Goal: Navigation & Orientation: Find specific page/section

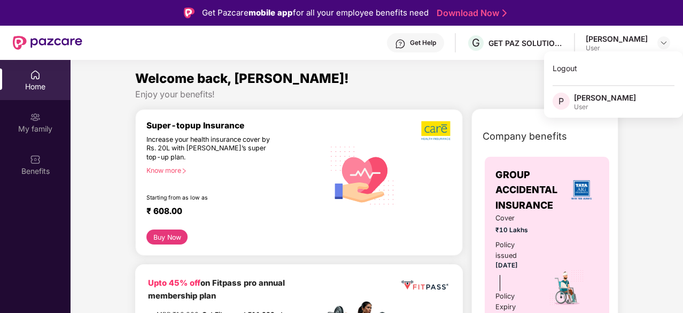
click at [43, 72] on div "Home" at bounding box center [35, 80] width 71 height 40
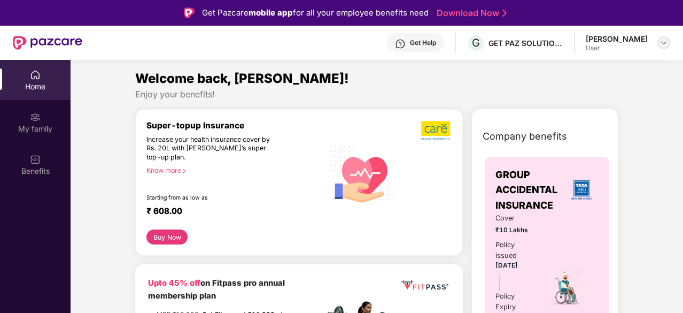
click at [666, 45] on img at bounding box center [663, 42] width 9 height 9
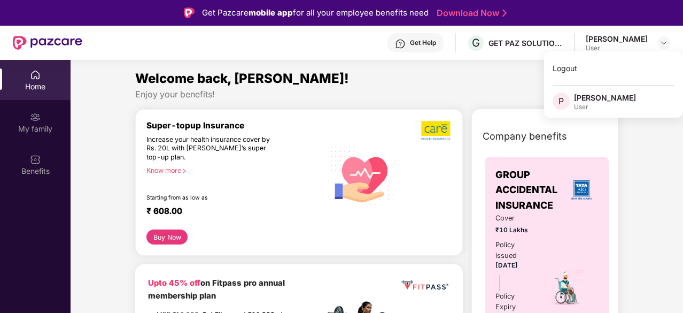
click at [395, 98] on div "Enjoy your benefits!" at bounding box center [376, 94] width 483 height 11
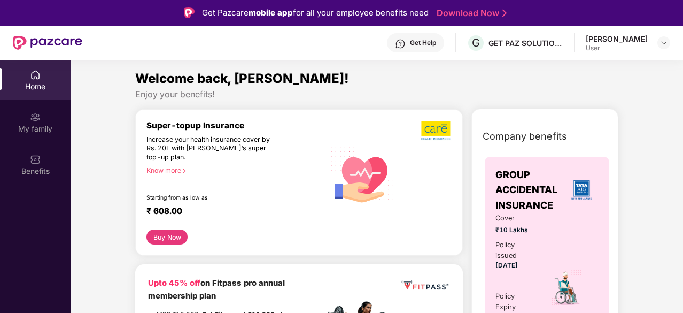
click at [41, 71] on div "Home" at bounding box center [35, 80] width 71 height 40
click at [665, 37] on div at bounding box center [663, 42] width 13 height 13
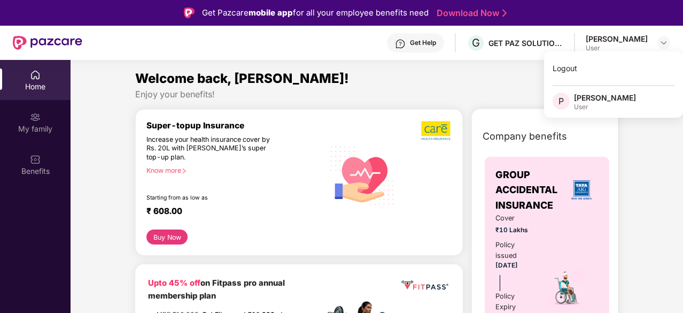
click at [510, 75] on div "Welcome back, [PERSON_NAME]!" at bounding box center [376, 78] width 483 height 20
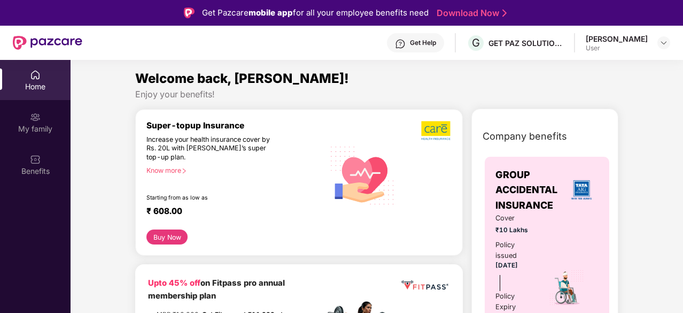
scroll to position [60, 0]
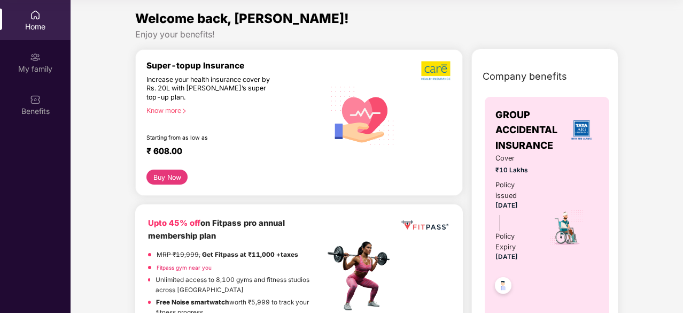
click at [230, 113] on div "Know more" at bounding box center [231, 109] width 171 height 7
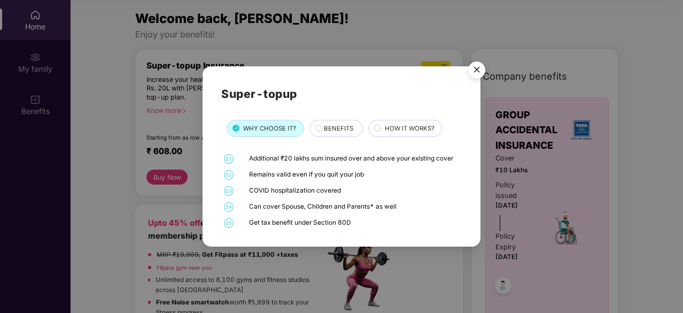
click at [472, 70] on img "Close" at bounding box center [477, 72] width 30 height 30
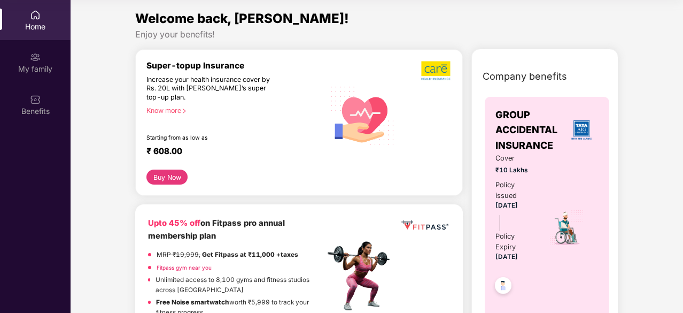
scroll to position [0, 0]
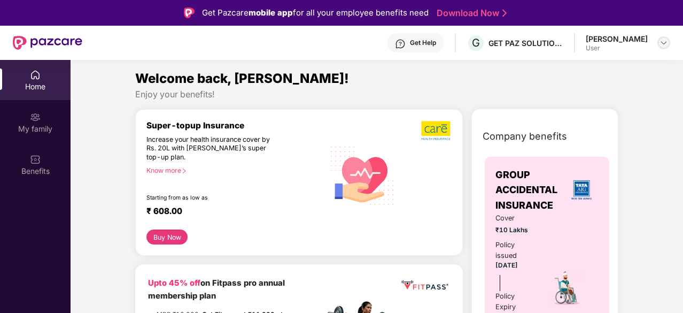
click at [662, 39] on img at bounding box center [663, 42] width 9 height 9
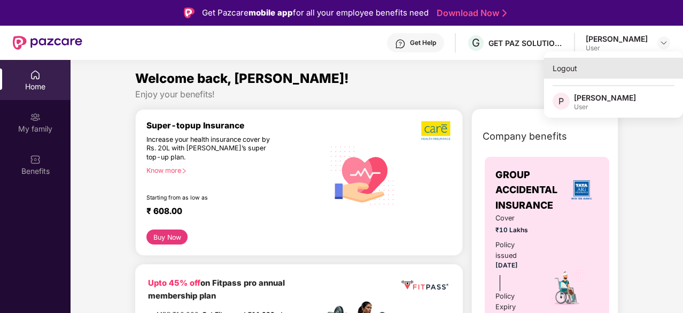
click at [570, 64] on div "Logout" at bounding box center [613, 68] width 139 height 21
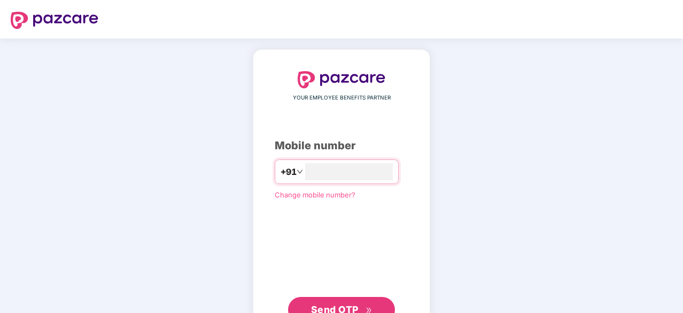
type input "**********"
click at [356, 298] on button "Send OTP" at bounding box center [341, 308] width 107 height 26
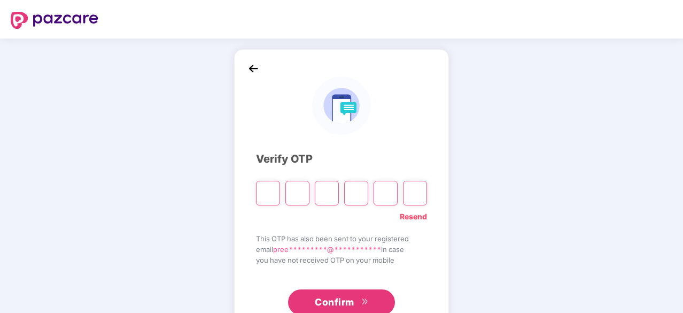
type input "*"
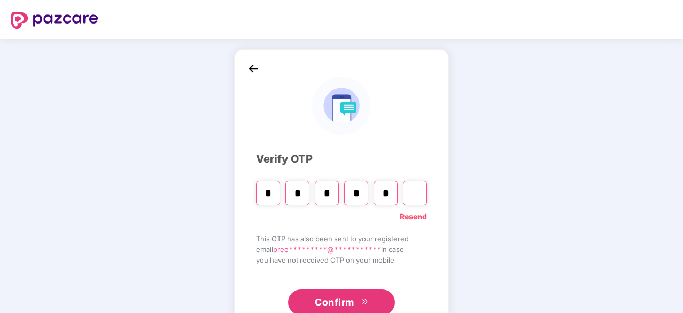
type input "*"
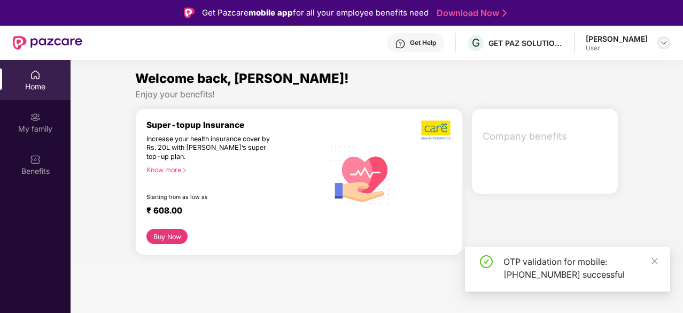
click at [665, 40] on img at bounding box center [663, 42] width 9 height 9
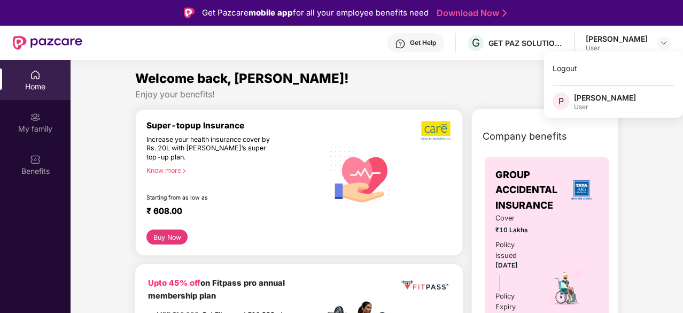
click at [505, 92] on div "Enjoy your benefits!" at bounding box center [376, 94] width 483 height 11
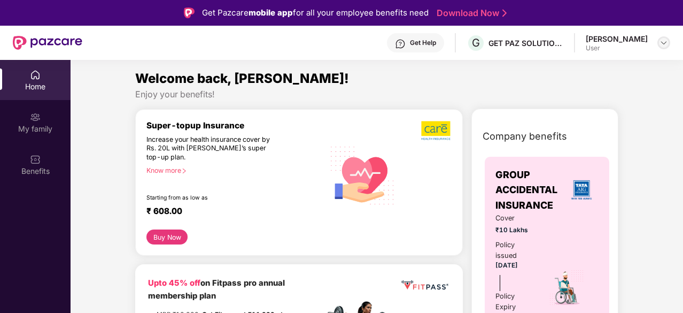
click at [667, 39] on img at bounding box center [663, 42] width 9 height 9
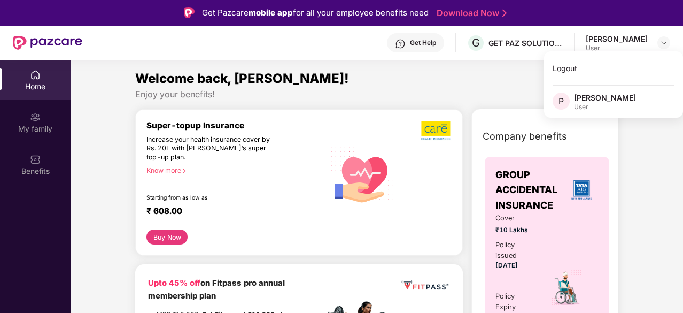
click at [608, 100] on div "[PERSON_NAME]" at bounding box center [605, 97] width 62 height 10
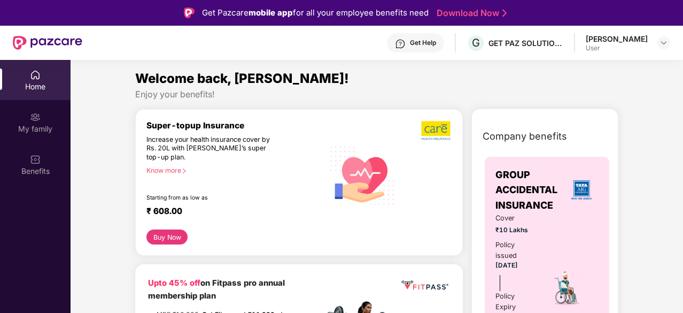
click at [657, 46] on div at bounding box center [663, 42] width 13 height 13
click at [37, 81] on div "Home" at bounding box center [35, 86] width 71 height 11
click at [664, 42] on img at bounding box center [663, 42] width 9 height 9
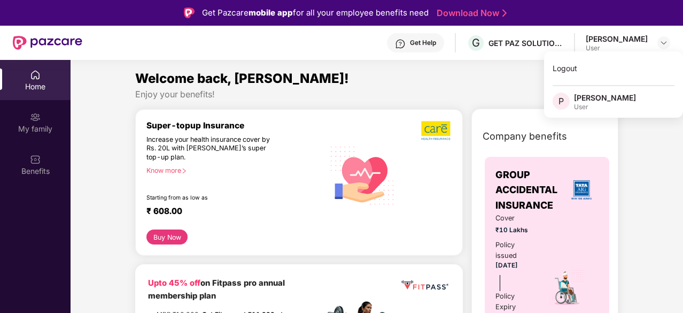
click at [483, 80] on div "Welcome back, [PERSON_NAME]!" at bounding box center [376, 78] width 483 height 20
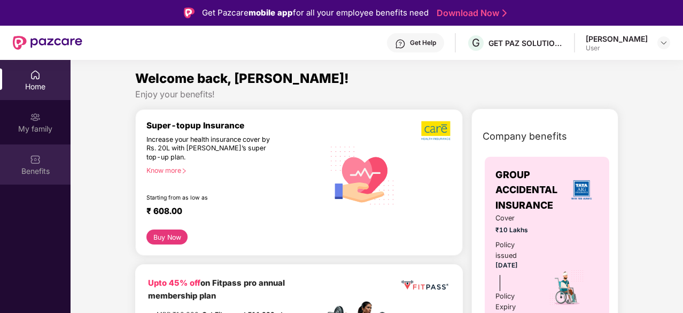
click at [41, 167] on div "Benefits" at bounding box center [35, 171] width 71 height 11
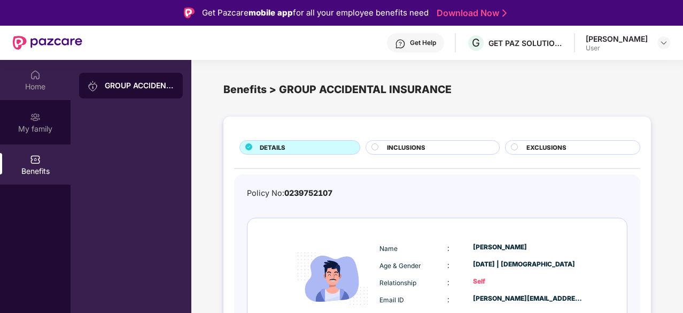
click at [30, 90] on div "Home" at bounding box center [35, 86] width 71 height 11
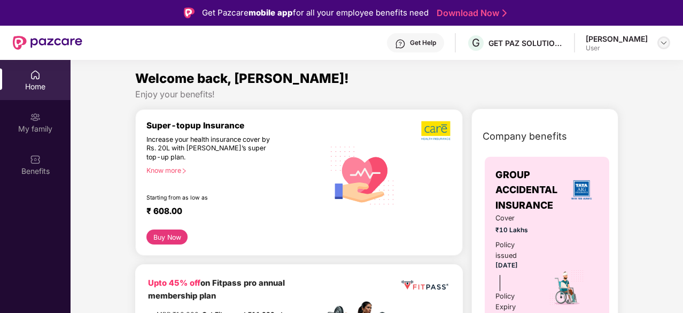
click at [661, 42] on img at bounding box center [663, 42] width 9 height 9
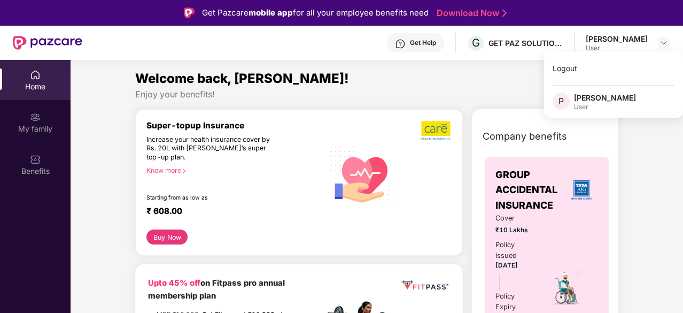
click at [24, 82] on div "Home" at bounding box center [35, 86] width 71 height 11
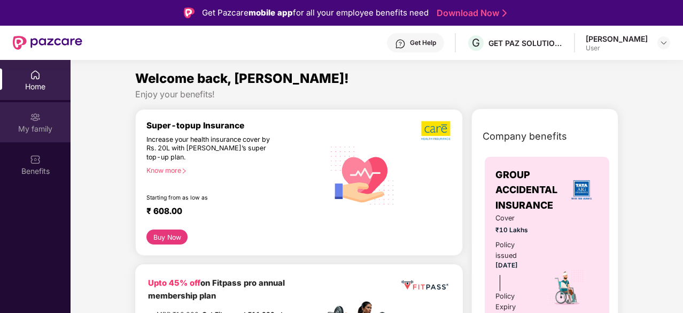
click at [26, 130] on div "My family" at bounding box center [35, 128] width 71 height 11
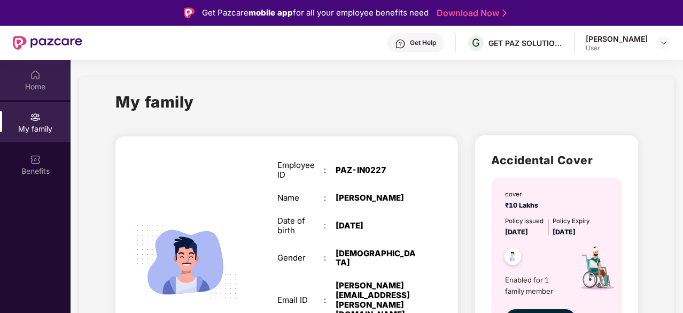
click at [28, 79] on div "Home" at bounding box center [35, 80] width 71 height 40
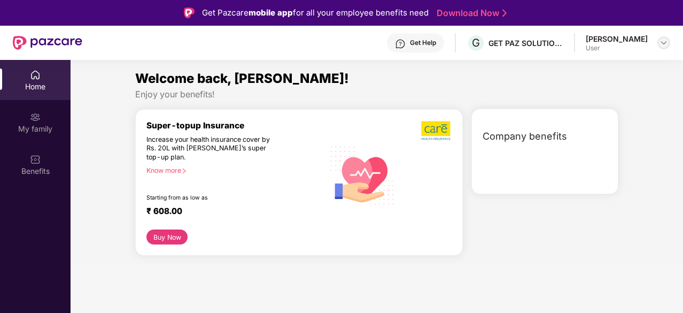
click at [662, 44] on img at bounding box center [663, 42] width 9 height 9
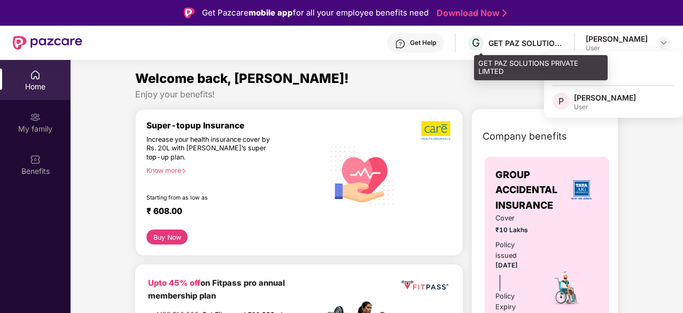
click at [517, 36] on div "G GET PAZ SOLUTIONS PRIVATE LIMTED" at bounding box center [514, 43] width 97 height 19
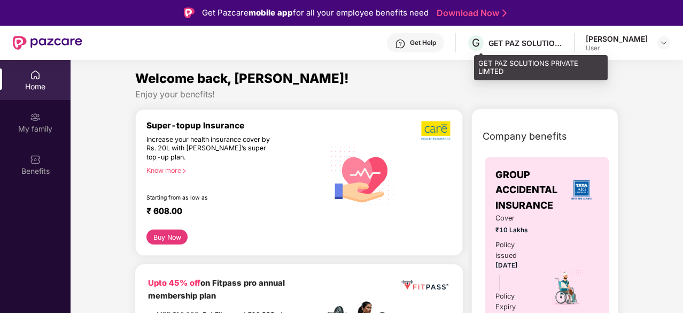
click at [517, 43] on div "GET PAZ SOLUTIONS PRIVATE LIMTED" at bounding box center [525, 43] width 75 height 10
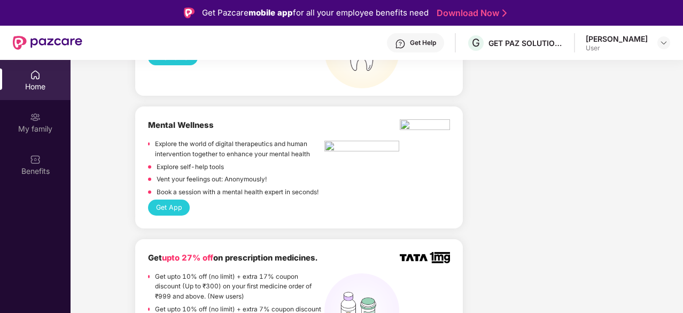
scroll to position [1026, 0]
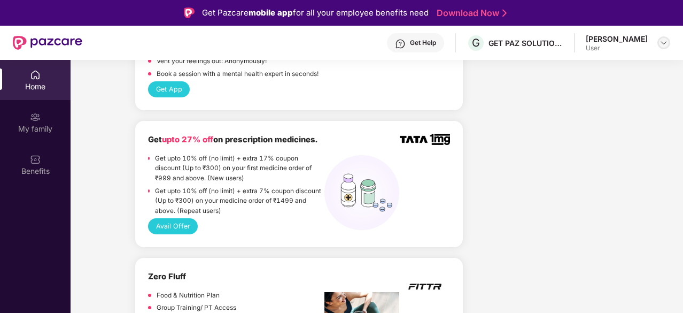
click at [662, 42] on img at bounding box center [663, 42] width 9 height 9
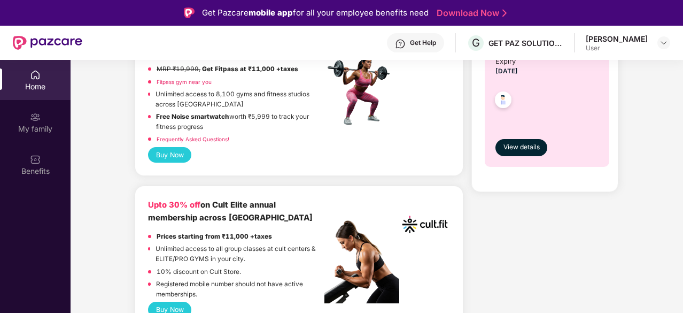
scroll to position [212, 0]
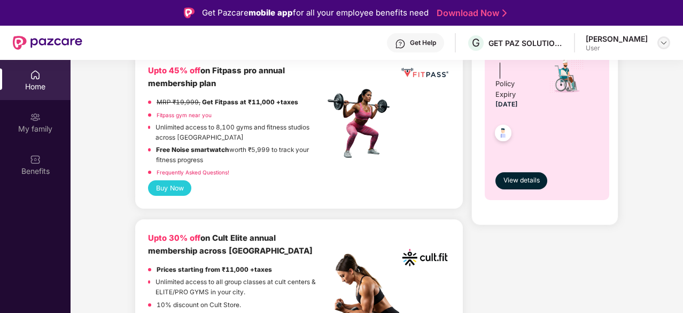
click at [662, 42] on img at bounding box center [663, 42] width 9 height 9
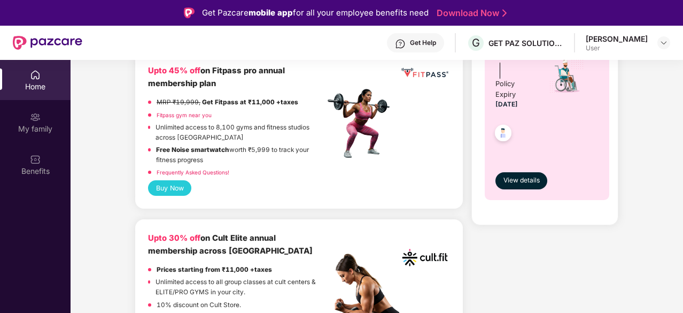
scroll to position [0, 0]
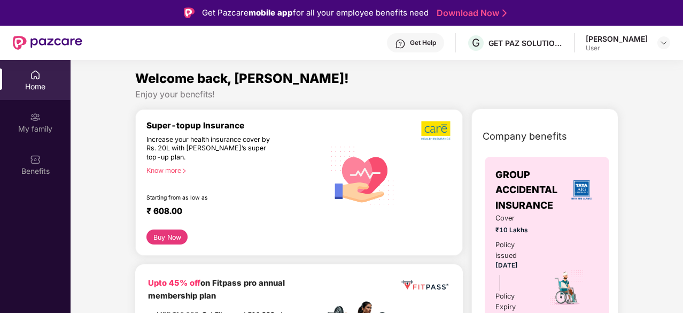
click at [39, 81] on div "Home" at bounding box center [35, 86] width 71 height 11
click at [657, 40] on div "[PERSON_NAME] User" at bounding box center [628, 43] width 84 height 19
click at [664, 41] on img at bounding box center [663, 42] width 9 height 9
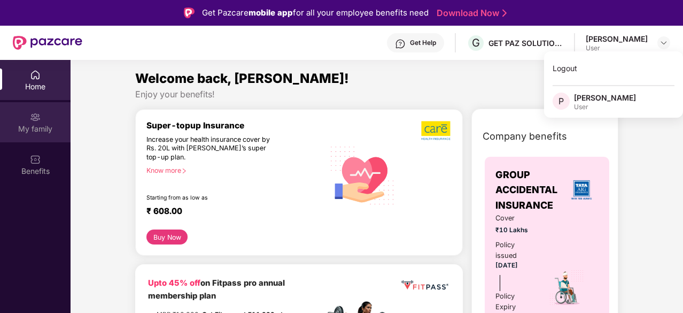
click at [27, 120] on div "My family" at bounding box center [35, 122] width 71 height 40
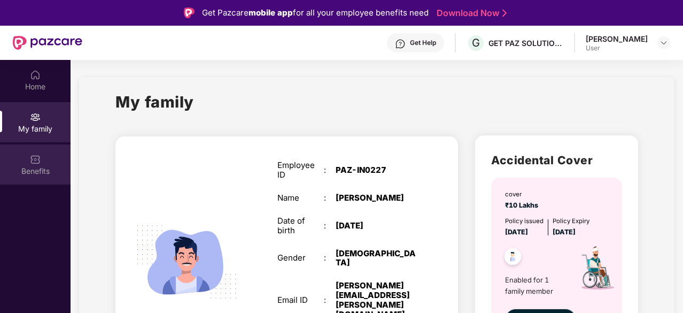
click at [34, 160] on img at bounding box center [35, 159] width 11 height 11
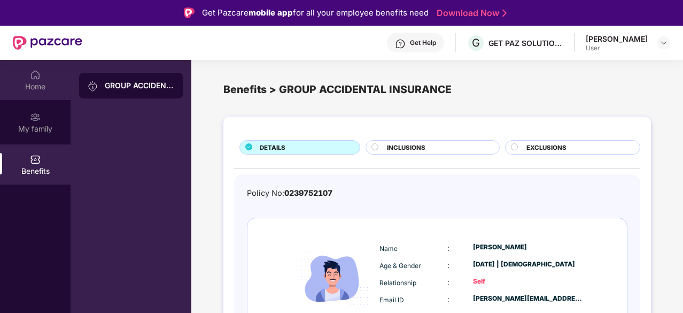
click at [23, 93] on div "Home" at bounding box center [35, 80] width 71 height 40
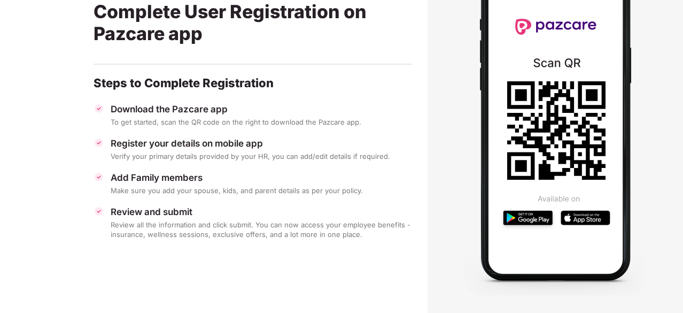
scroll to position [89, 0]
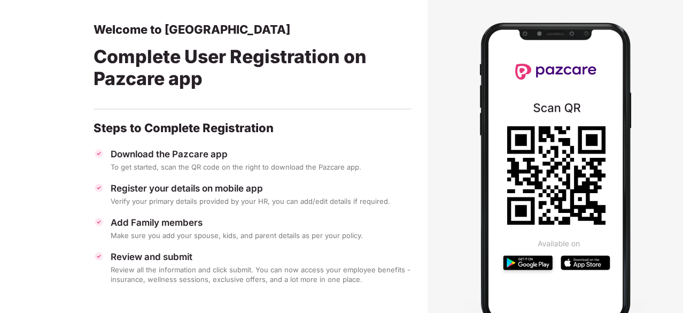
scroll to position [71, 1]
